Goal: Book appointment/travel/reservation

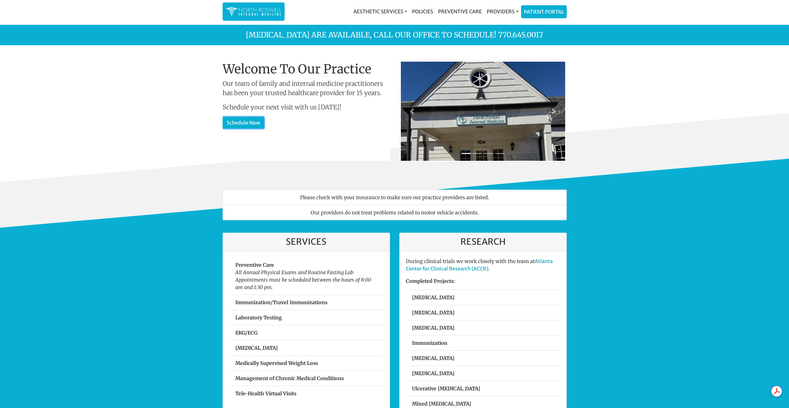
click at [239, 122] on link "Schedule Now" at bounding box center [244, 123] width 42 height 12
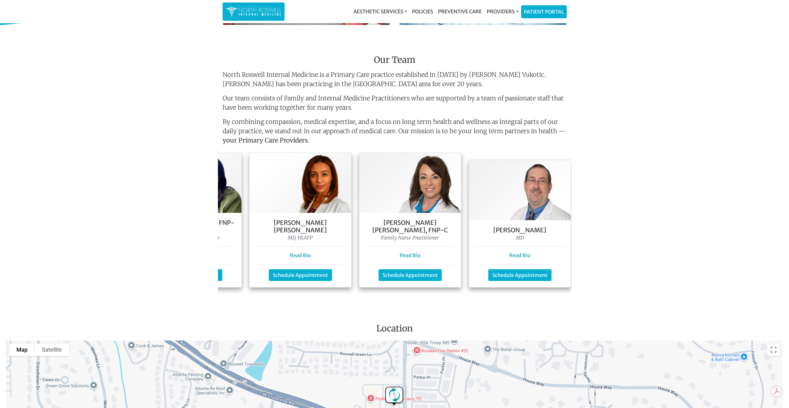
scroll to position [0, 205]
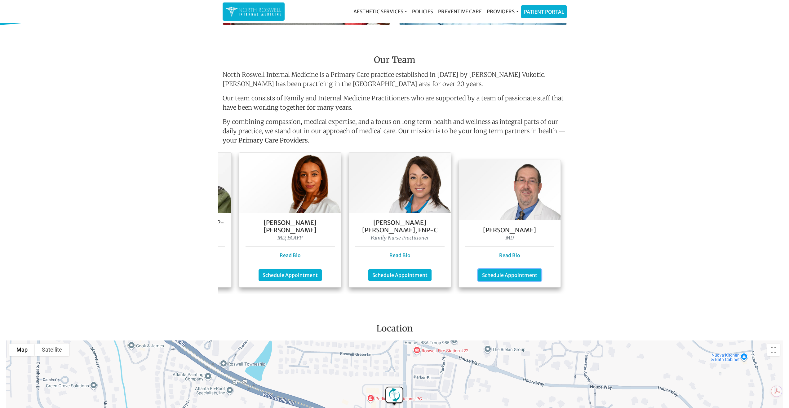
click at [515, 269] on link "Schedule Appointment" at bounding box center [509, 275] width 63 height 12
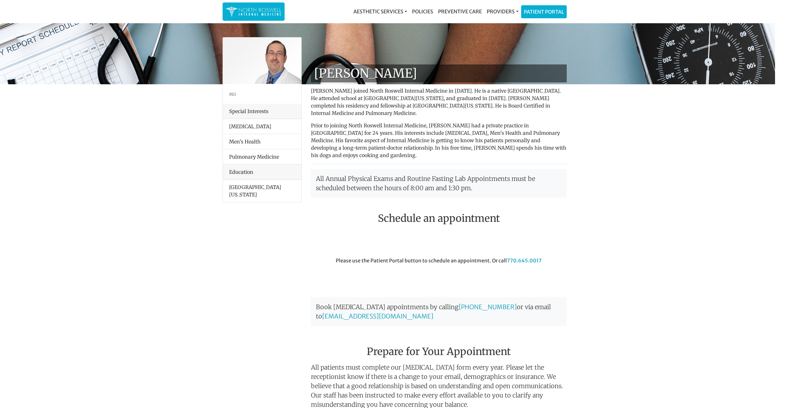
scroll to position [222, 0]
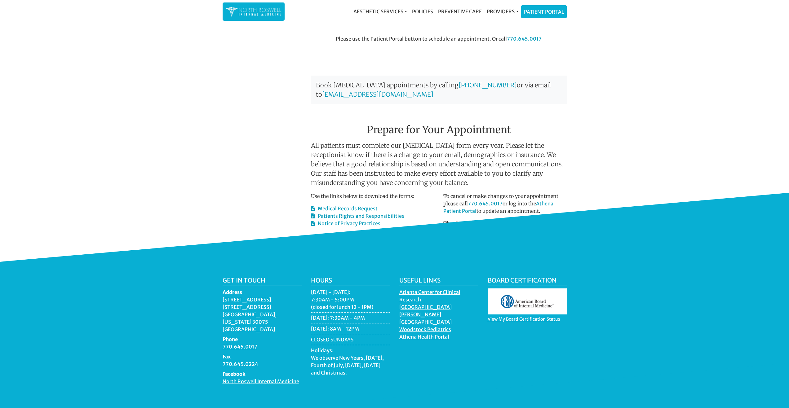
click at [545, 11] on link "Patient Portal" at bounding box center [544, 12] width 45 height 12
